Goal: Transaction & Acquisition: Purchase product/service

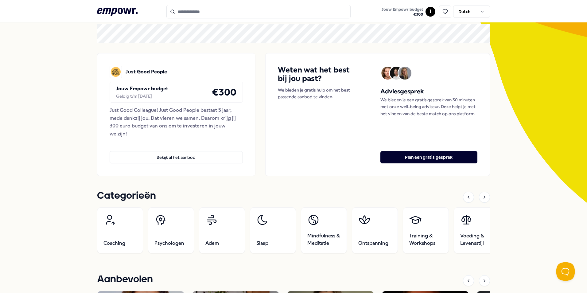
click at [213, 18] on input "Search for products, categories or subcategories" at bounding box center [258, 12] width 184 height 14
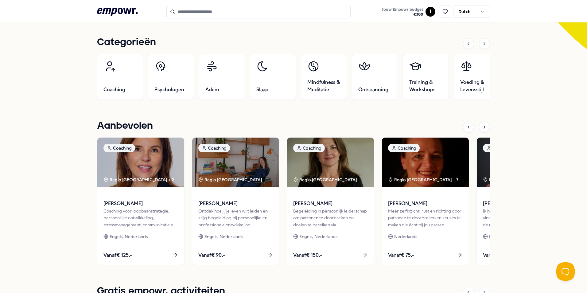
scroll to position [215, 0]
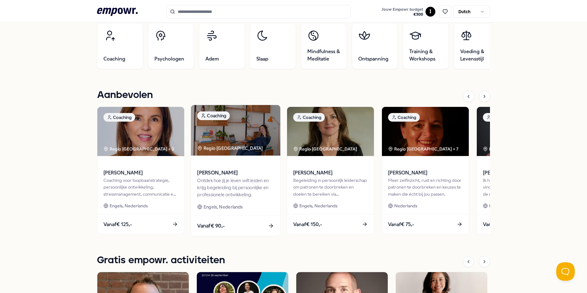
click at [225, 184] on div "Ontdek hoe jij je leven wilt leiden en krijg begeleiding bij persoonlijke en pr…" at bounding box center [235, 187] width 77 height 21
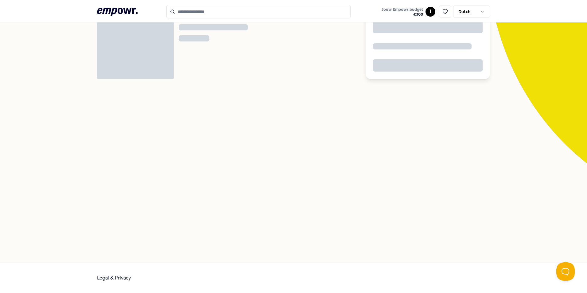
scroll to position [40, 0]
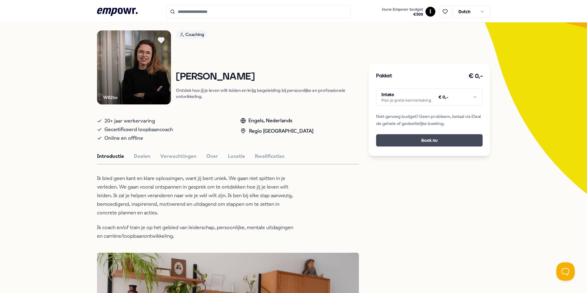
click at [424, 140] on button "Boek nu" at bounding box center [429, 140] width 107 height 12
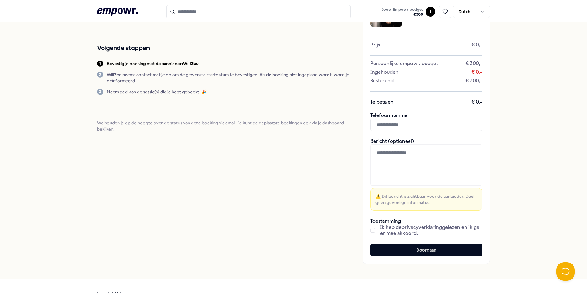
scroll to position [61, 0]
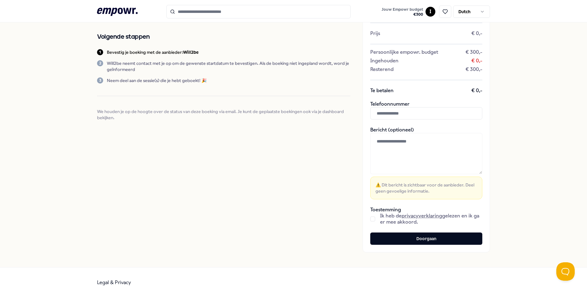
click at [370, 221] on div "Ik heb de privacyverklaring gelezen en ik ga er mee akkoord." at bounding box center [426, 219] width 112 height 12
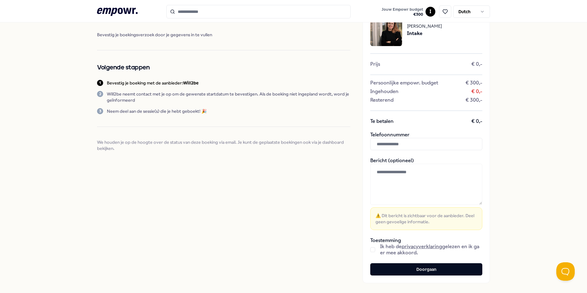
click at [391, 145] on input "text" at bounding box center [426, 144] width 112 height 12
type input "**********"
click at [401, 174] on textarea at bounding box center [426, 184] width 112 height 41
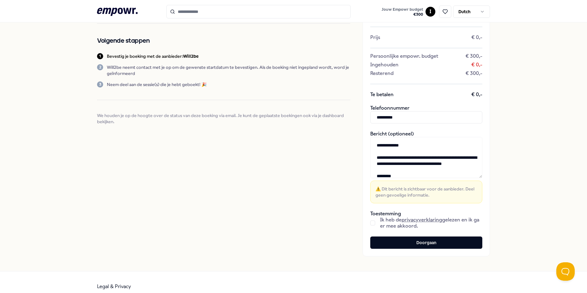
scroll to position [61, 0]
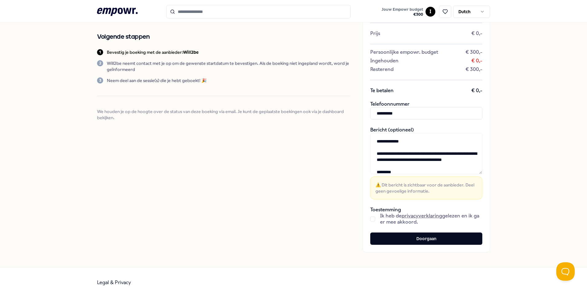
drag, startPoint x: 417, startPoint y: 166, endPoint x: 411, endPoint y: 160, distance: 8.3
click at [411, 160] on textarea "**********" at bounding box center [426, 153] width 112 height 41
type textarea "**********"
click at [371, 220] on button "button" at bounding box center [372, 219] width 5 height 5
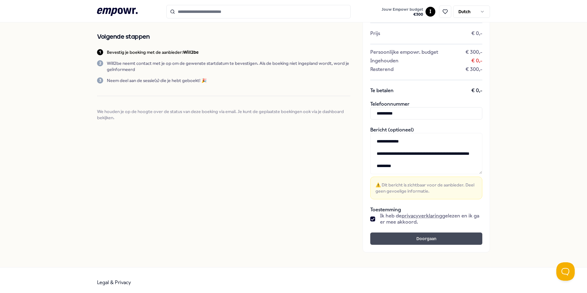
click at [394, 240] on button "Doorgaan" at bounding box center [426, 238] width 112 height 12
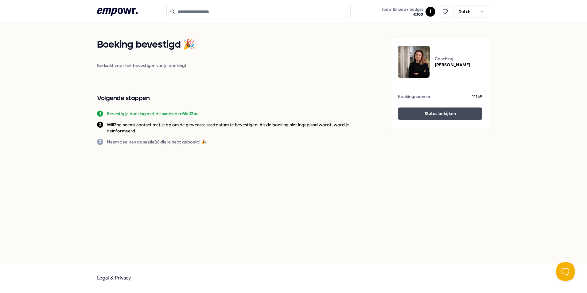
click at [428, 116] on button "Status bekijken" at bounding box center [440, 113] width 84 height 12
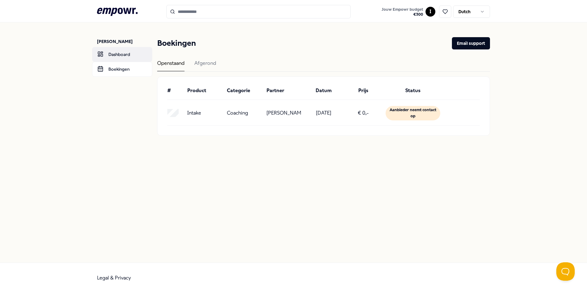
click at [124, 57] on link "Dashboard" at bounding box center [122, 54] width 60 height 15
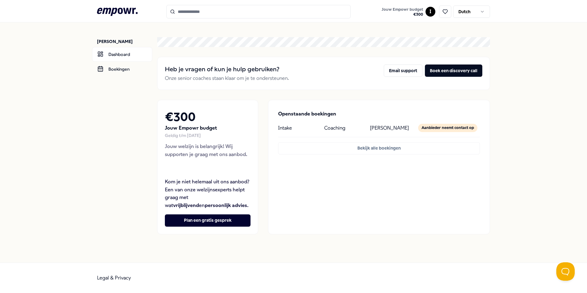
click at [128, 4] on header ".empowr-logo_svg__cls-1{fill:#03032f} Jouw Empowr budget € 300 I Dutch" at bounding box center [293, 11] width 587 height 22
click at [128, 9] on icon at bounding box center [117, 12] width 41 height 8
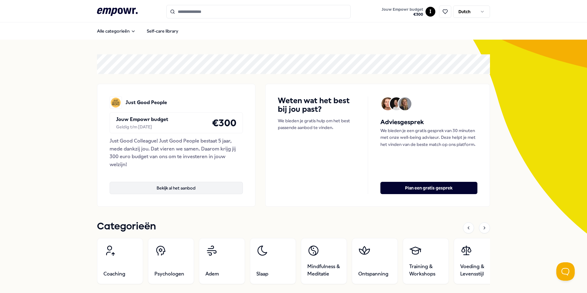
click at [178, 186] on button "Bekijk al het aanbod" at bounding box center [176, 188] width 133 height 12
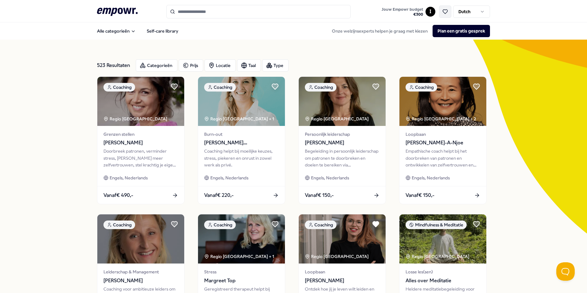
click at [443, 11] on icon at bounding box center [446, 12] width 6 height 6
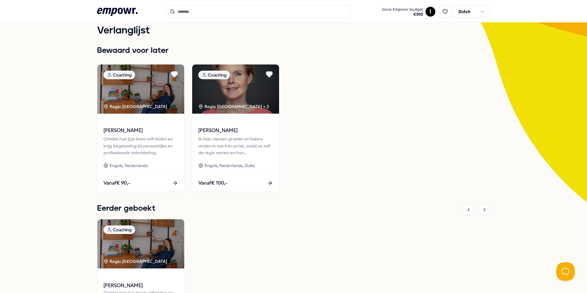
scroll to position [31, 0]
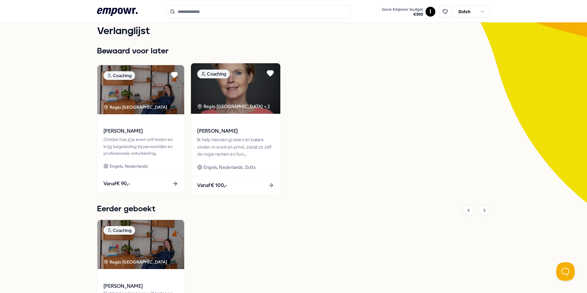
click at [235, 142] on div "Ik help mensen groeien en balans vinden in werk en privé, zodat ze zelf de regi…" at bounding box center [235, 146] width 77 height 21
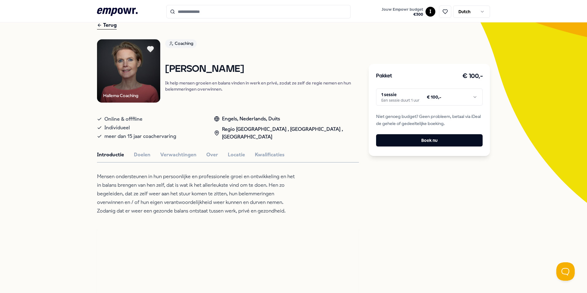
click at [439, 98] on html ".empowr-logo_svg__cls-1{fill:#03032f} Jouw Empowr budget € 300 I Dutch Alle cat…" at bounding box center [293, 146] width 587 height 293
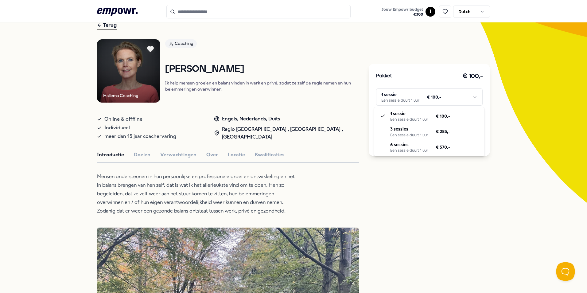
click at [518, 181] on html ".empowr-logo_svg__cls-1{fill:#03032f} Jouw Empowr budget € 300 I Dutch Alle cat…" at bounding box center [293, 146] width 587 height 293
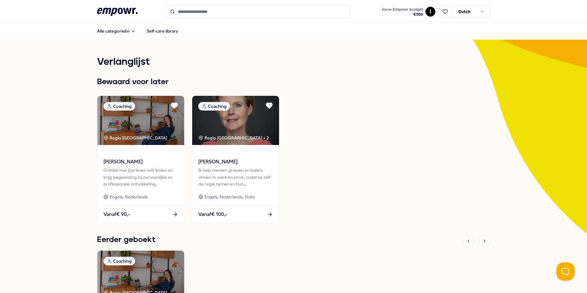
click at [197, 14] on input "Search for products, categories or subcategories" at bounding box center [258, 12] width 184 height 14
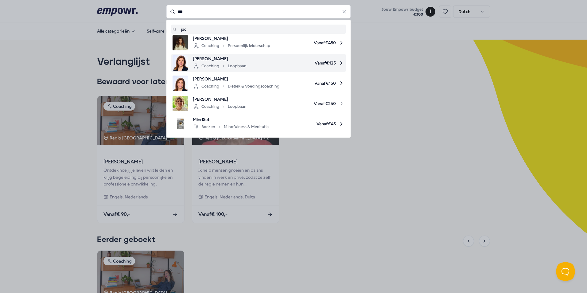
click at [218, 62] on span "[PERSON_NAME]" at bounding box center [220, 58] width 54 height 7
type input "***"
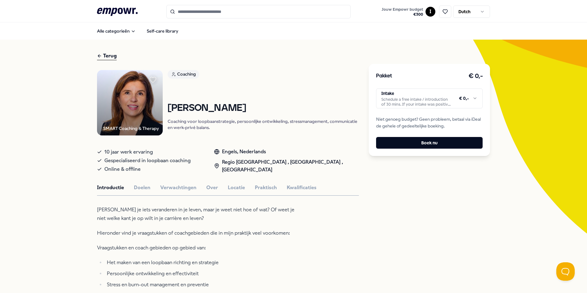
click at [417, 99] on html ".empowr-logo_svg__cls-1{fill:#03032f} Jouw Empowr budget € 300 I Dutch Alle cat…" at bounding box center [293, 146] width 587 height 293
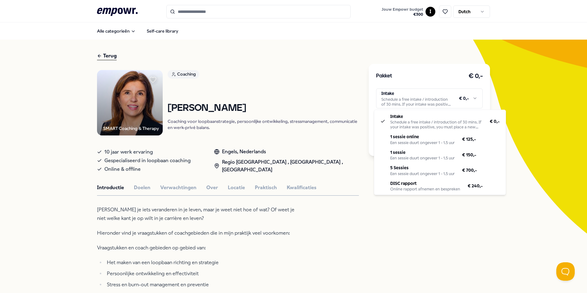
click at [466, 250] on html ".empowr-logo_svg__cls-1{fill:#03032f} Jouw Empowr budget € 300 I Dutch Alle cat…" at bounding box center [293, 146] width 587 height 293
